Goal: Task Accomplishment & Management: Manage account settings

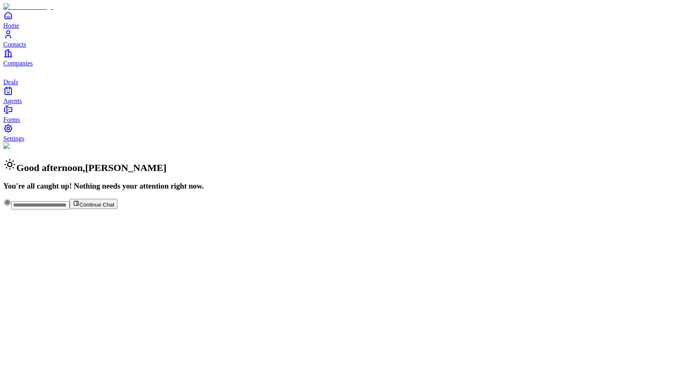
click at [18, 86] on span "Deals" at bounding box center [10, 82] width 15 height 7
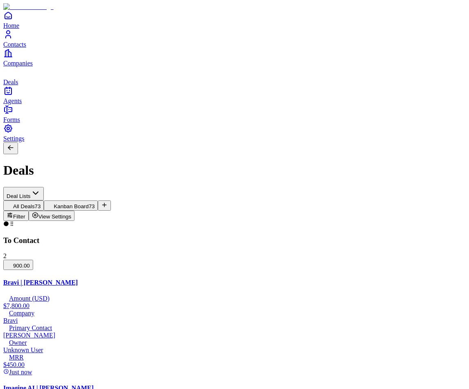
click at [72, 214] on span "View Settings" at bounding box center [54, 217] width 33 height 6
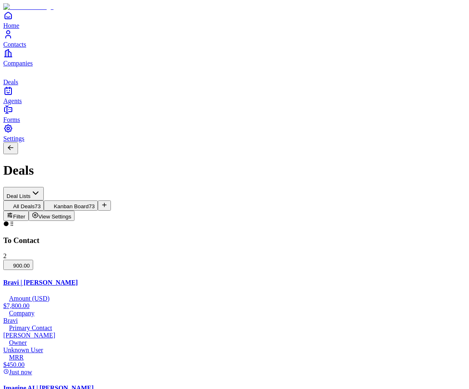
click at [72, 214] on span "View Settings" at bounding box center [54, 217] width 33 height 6
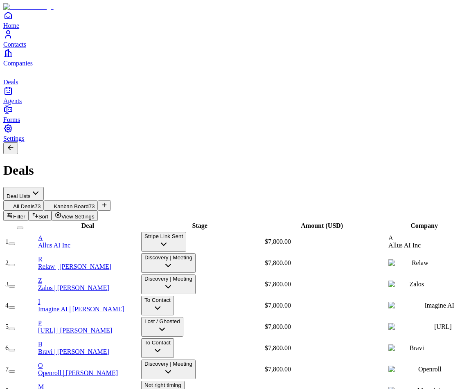
click at [95, 214] on span "View Settings" at bounding box center [77, 217] width 33 height 6
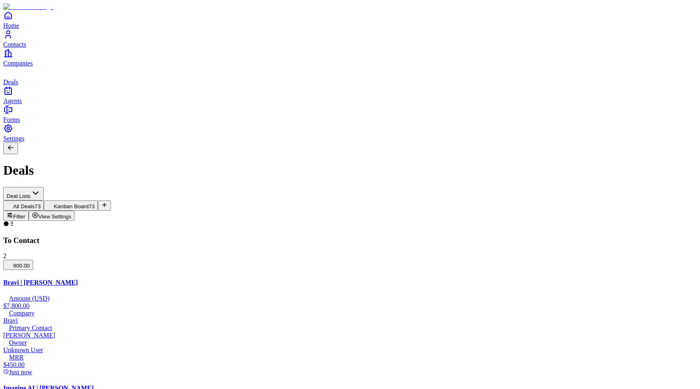
click at [24, 142] on span "Settings" at bounding box center [13, 138] width 21 height 7
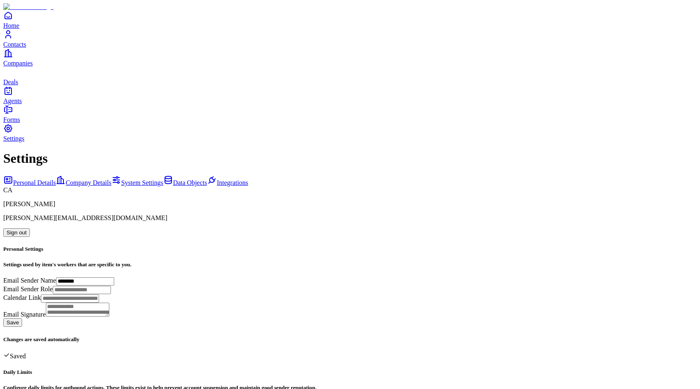
click at [117, 151] on div "Settings Personal Details Company Details System Settings Data Objects Integrat…" at bounding box center [350, 339] width 694 height 377
click at [163, 179] on link "Data Objects" at bounding box center [185, 182] width 44 height 7
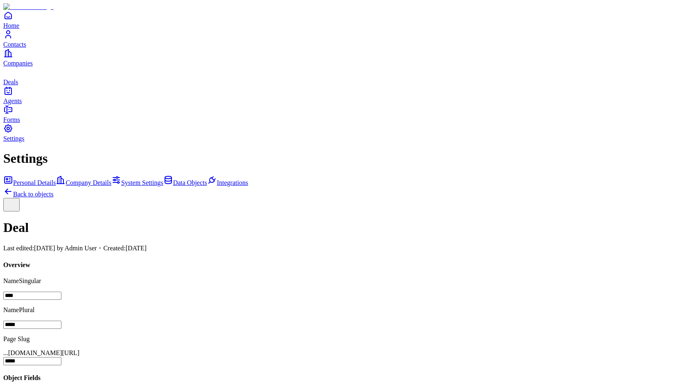
scroll to position [146, 0]
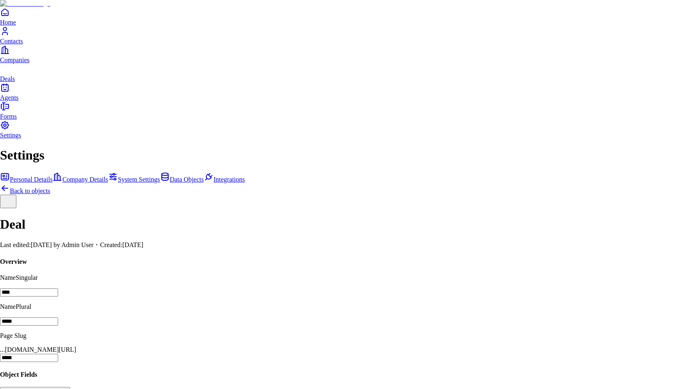
scroll to position [45, 0]
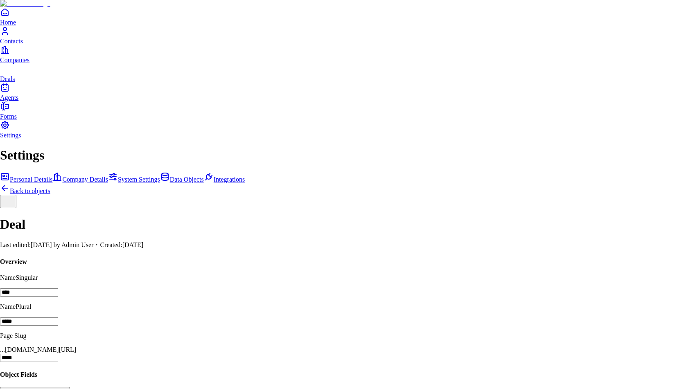
type input "**********"
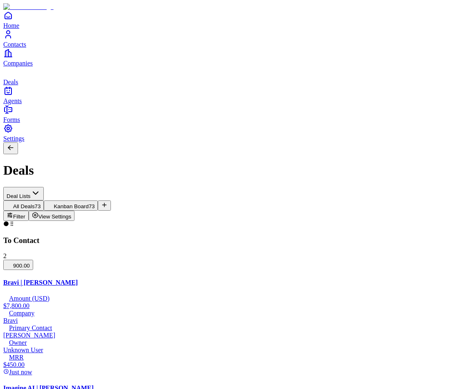
drag, startPoint x: 409, startPoint y: 17, endPoint x: 427, endPoint y: 0, distance: 24.4
click at [72, 214] on span "View Settings" at bounding box center [54, 217] width 33 height 6
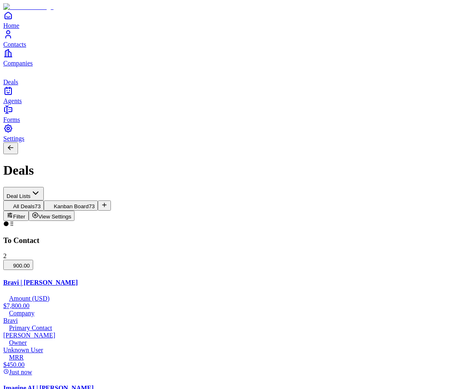
click at [25, 142] on span "Settings" at bounding box center [13, 138] width 21 height 7
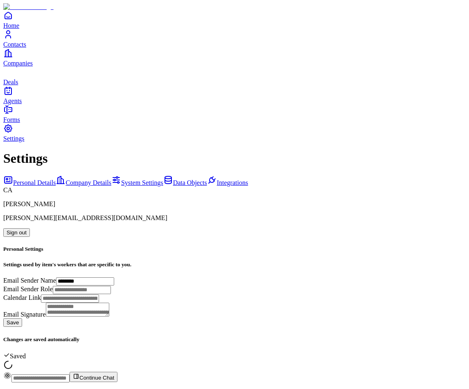
click at [173, 179] on span "Data Objects" at bounding box center [190, 182] width 34 height 7
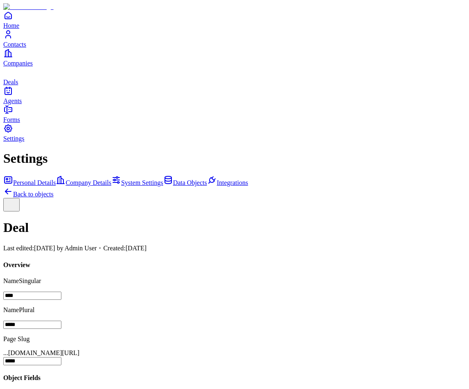
scroll to position [145, 0]
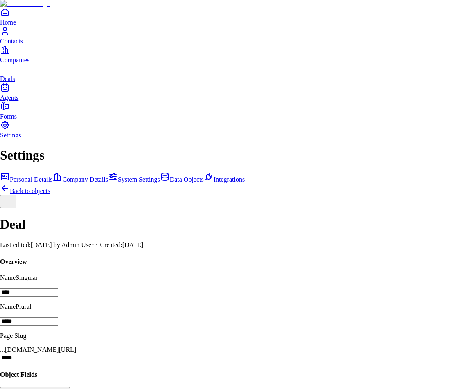
type input "**********"
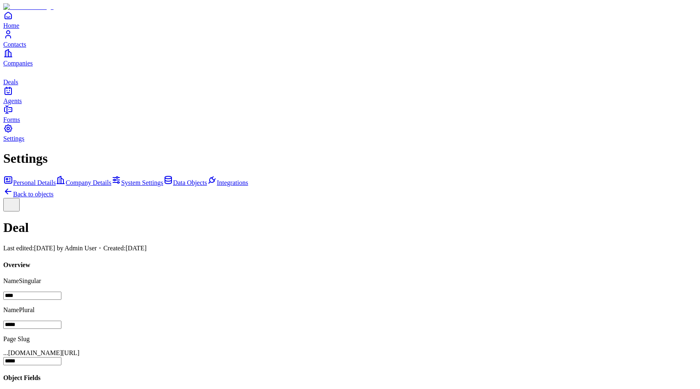
scroll to position [130, 0]
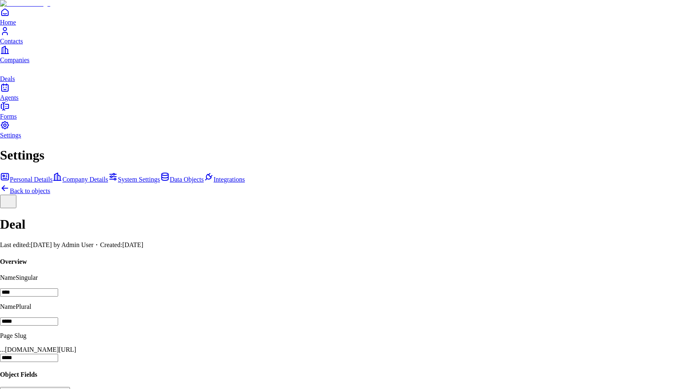
type input "**********"
